Goal: Task Accomplishment & Management: Manage account settings

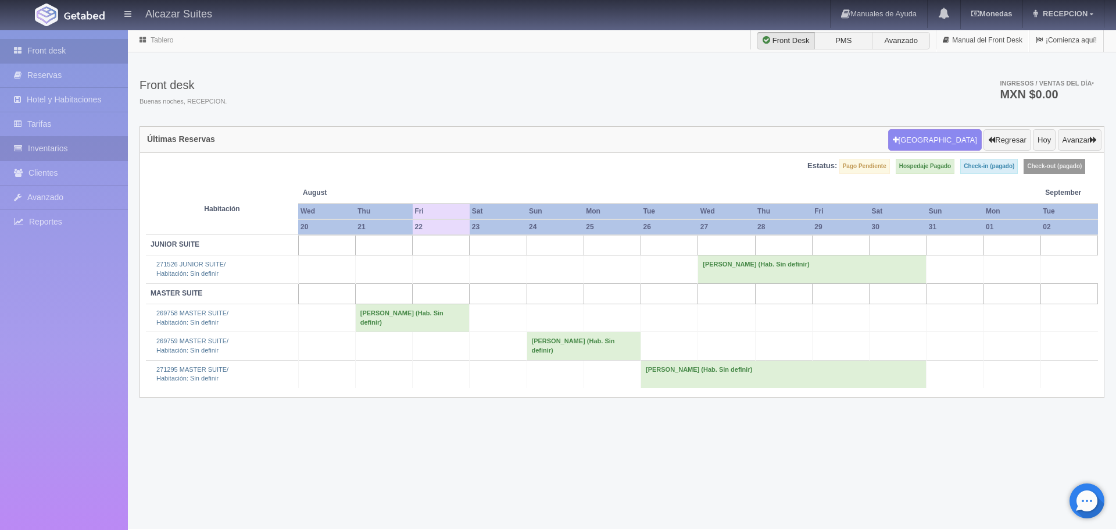
click at [42, 142] on link "Inventarios" at bounding box center [64, 149] width 128 height 24
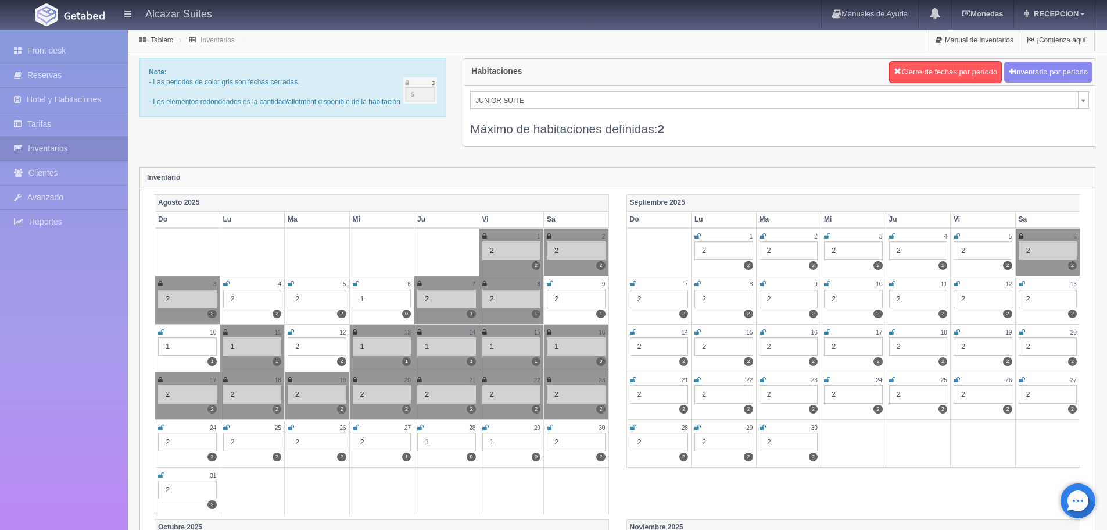
click at [182, 443] on div "2" at bounding box center [187, 441] width 59 height 19
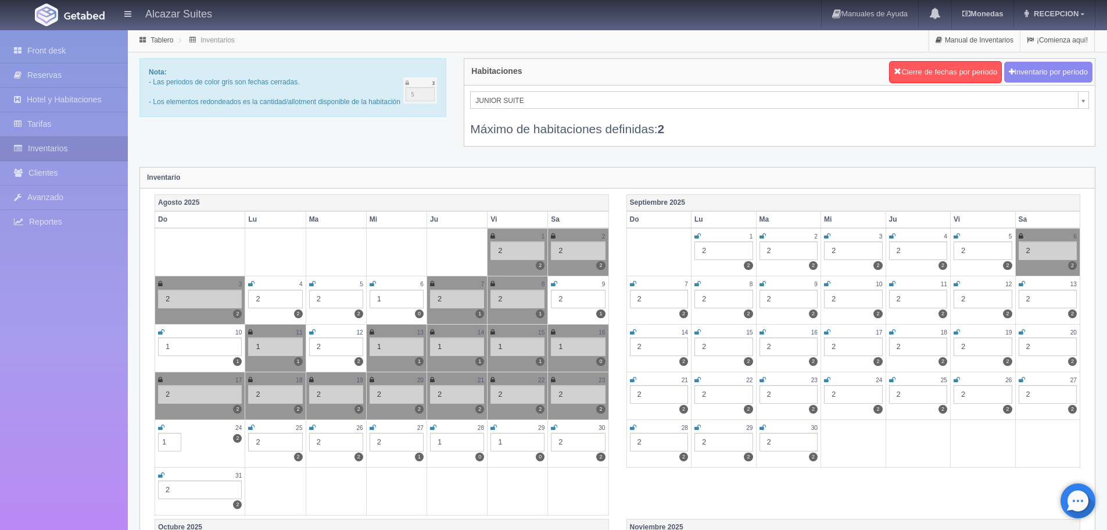
type input "1"
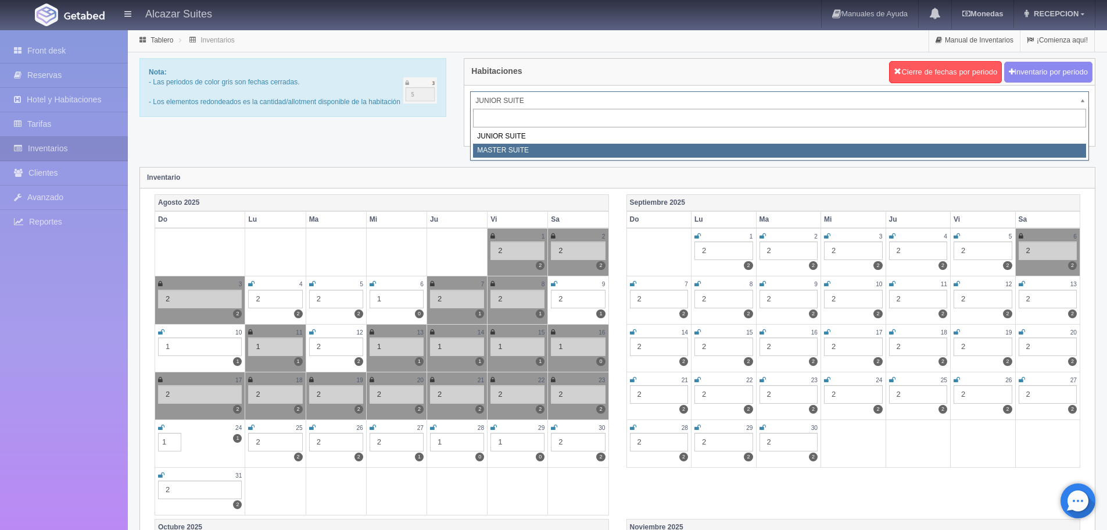
select select "305"
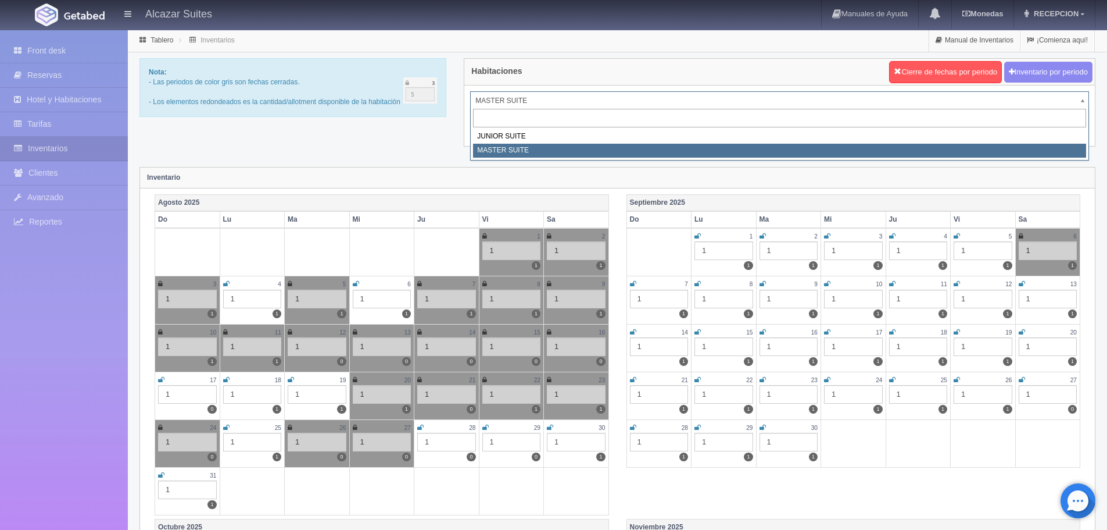
drag, startPoint x: 1088, startPoint y: 101, endPoint x: 1034, endPoint y: 101, distance: 54.6
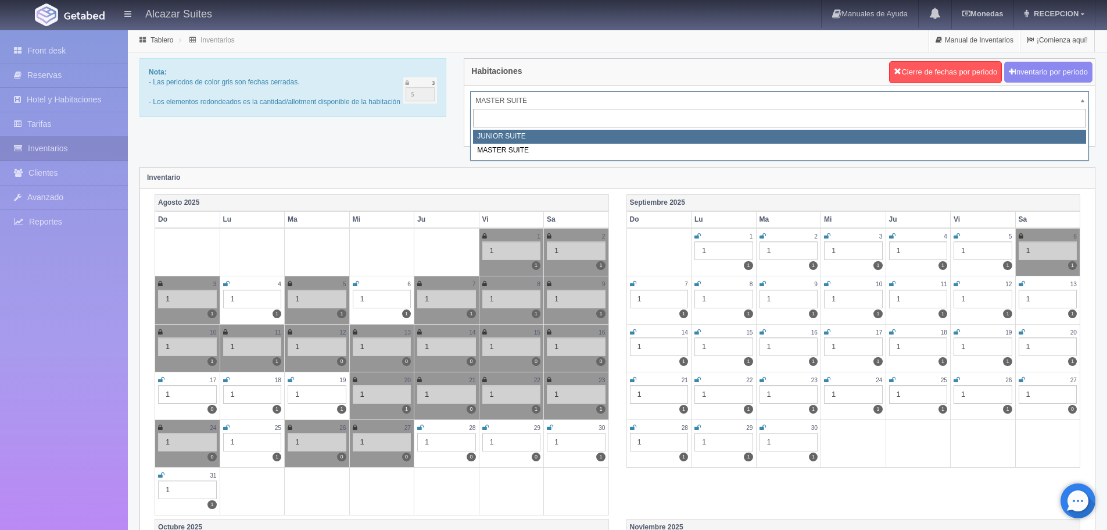
select select "304"
